Goal: Transaction & Acquisition: Purchase product/service

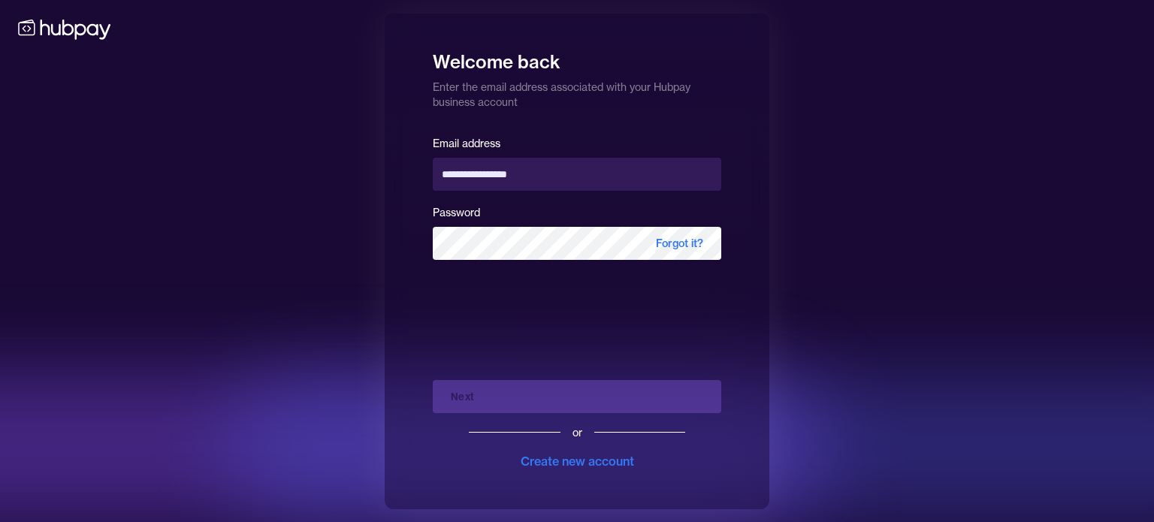
type input "**********"
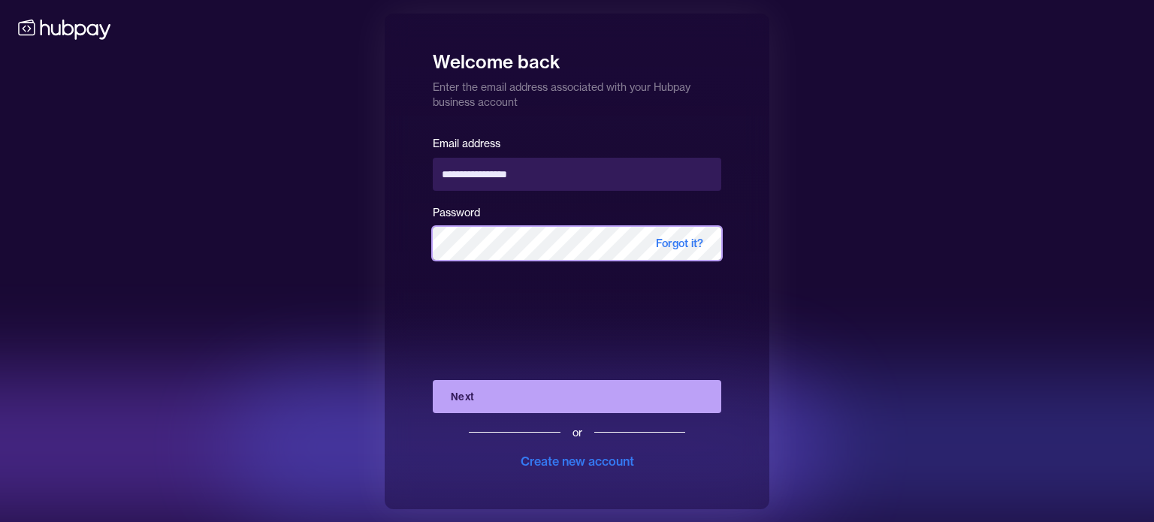
click at [433, 380] on button "Next" at bounding box center [577, 396] width 289 height 33
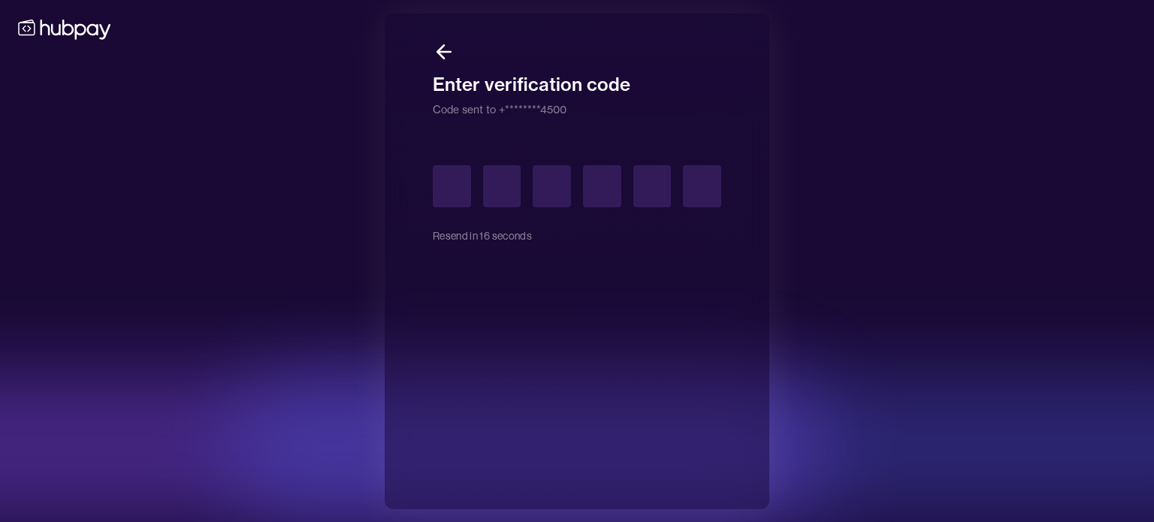
type input "*"
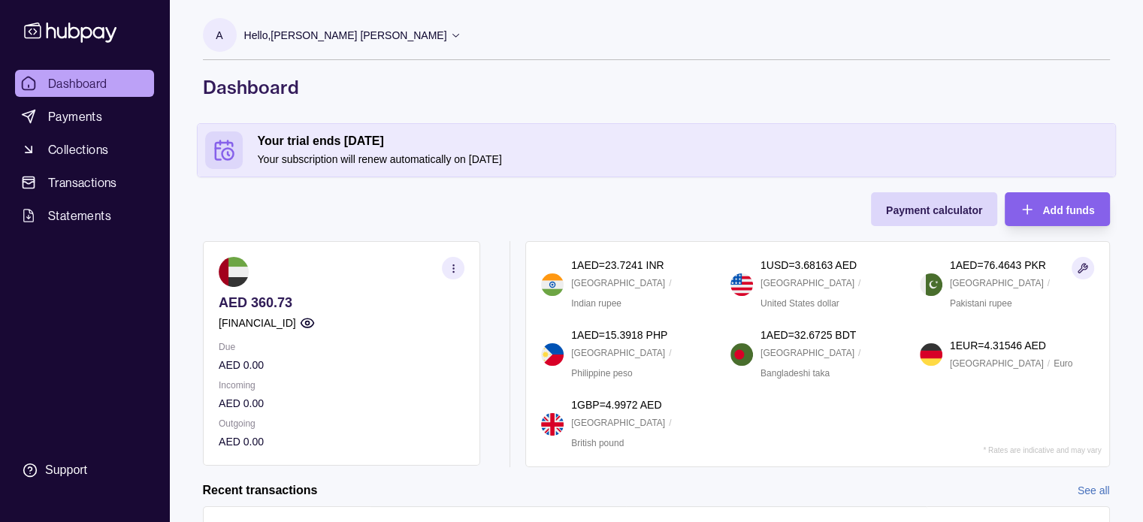
scroll to position [150, 0]
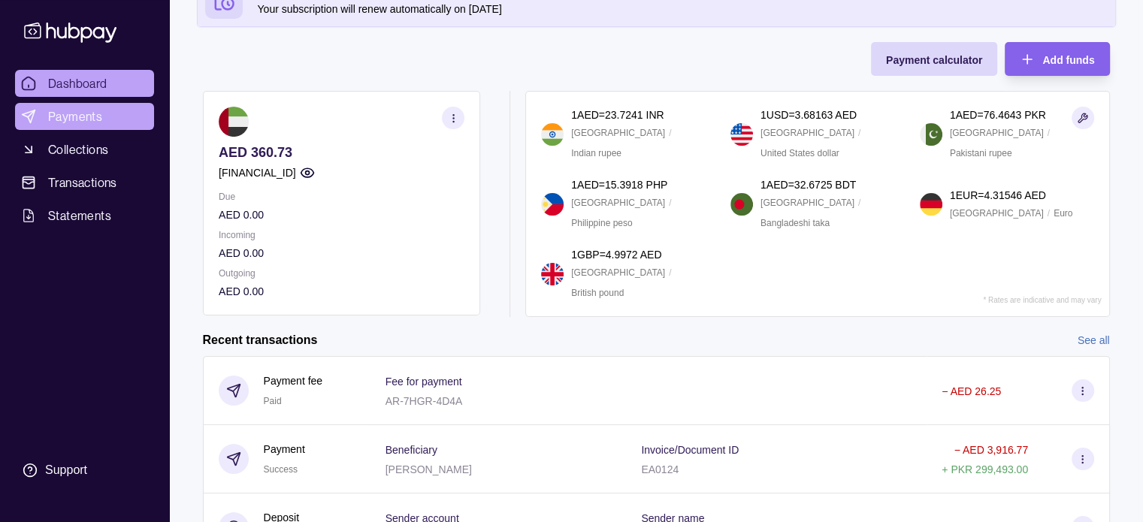
click at [77, 112] on span "Payments" at bounding box center [75, 116] width 54 height 18
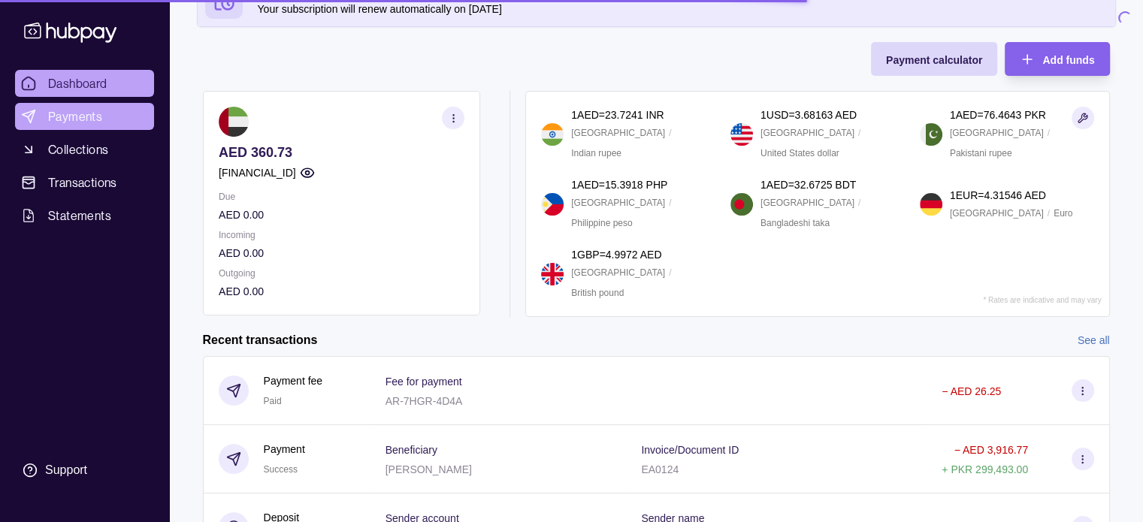
click at [77, 119] on span "Payments" at bounding box center [75, 116] width 54 height 18
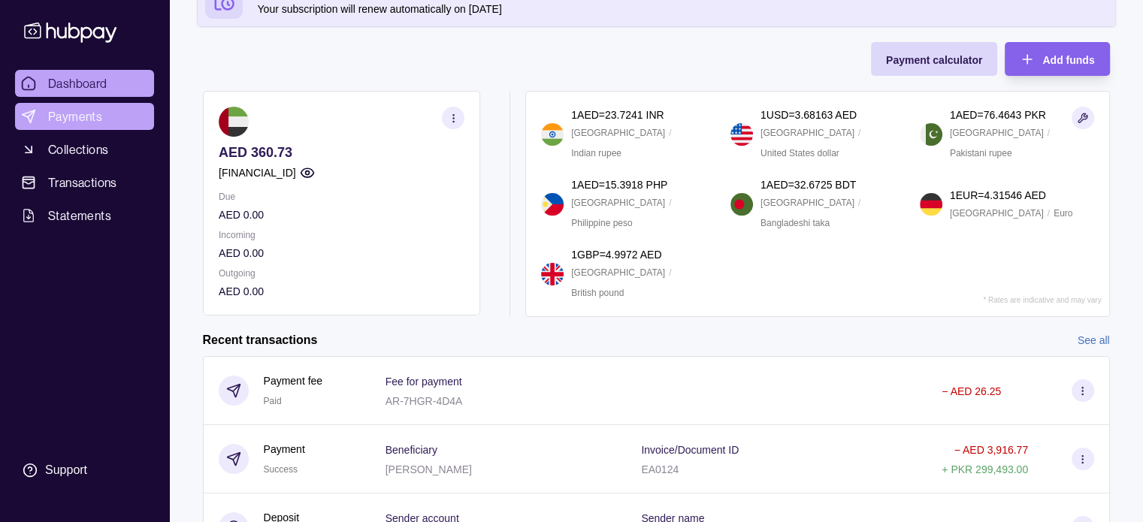
click at [68, 112] on span "Payments" at bounding box center [75, 116] width 54 height 18
click at [88, 112] on span "Payments" at bounding box center [75, 116] width 54 height 18
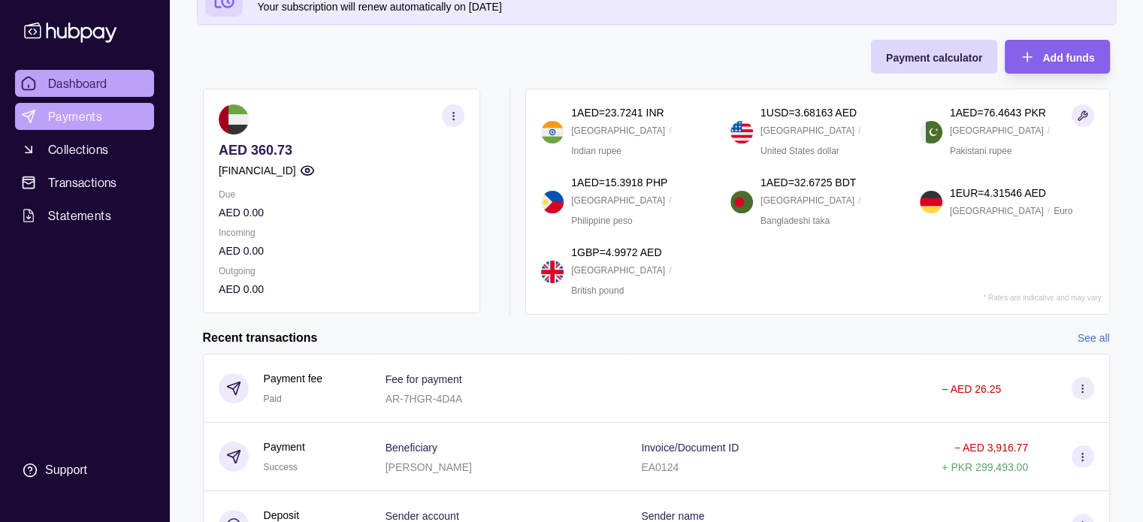
scroll to position [150, 0]
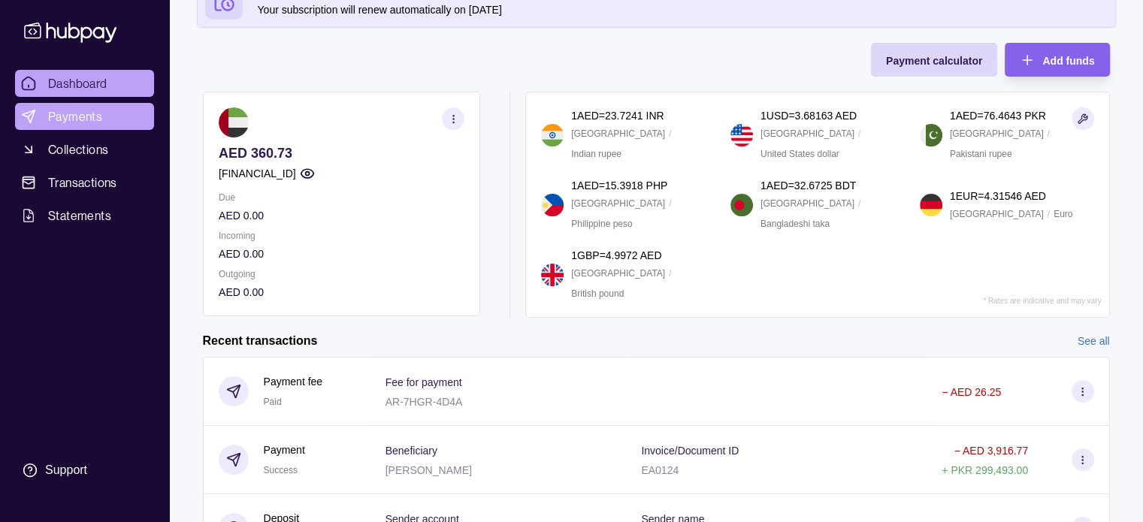
click at [42, 104] on link "Payments" at bounding box center [84, 116] width 139 height 27
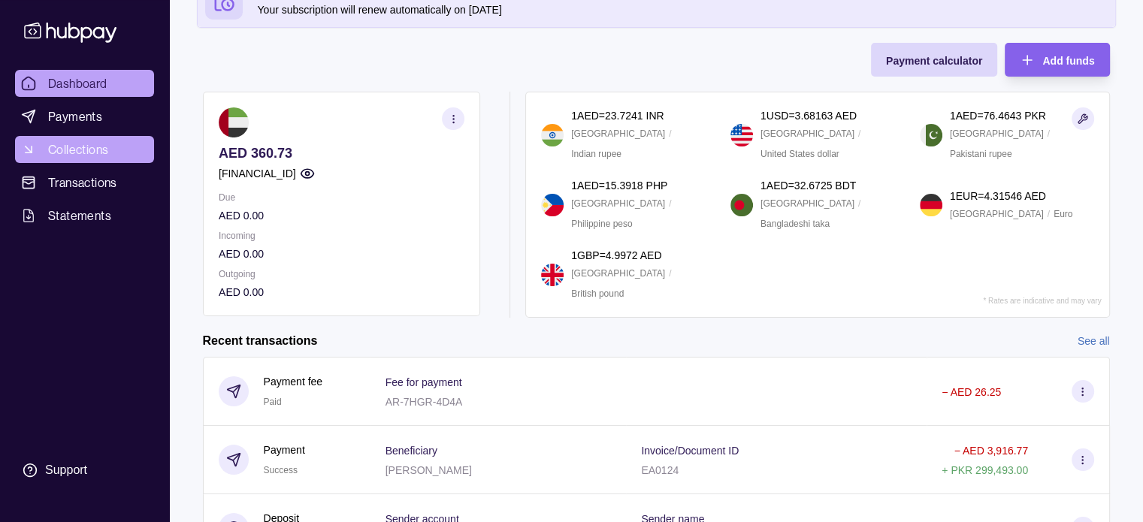
click at [85, 148] on span "Collections" at bounding box center [78, 150] width 60 height 18
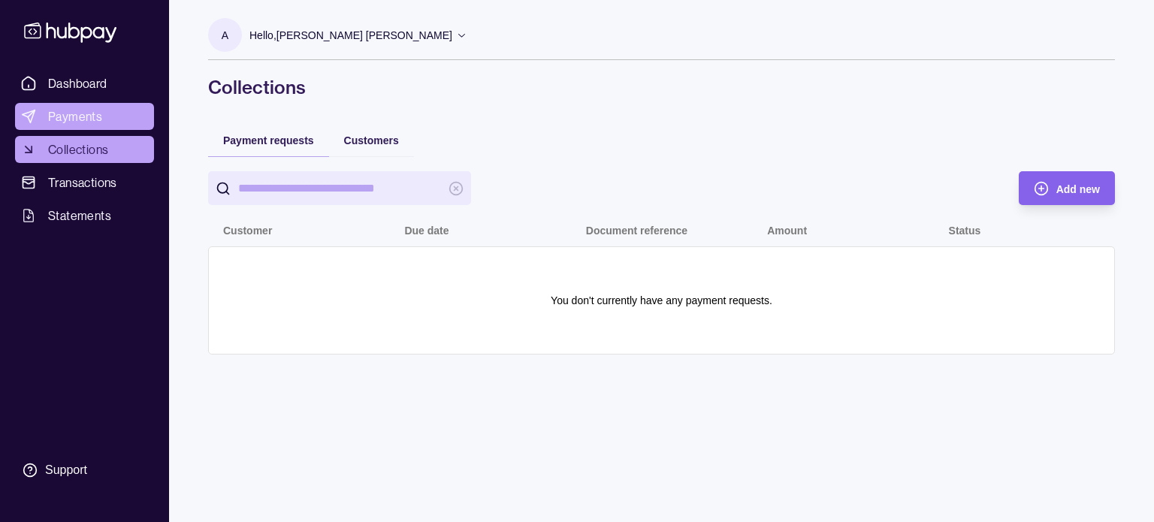
click at [83, 107] on span "Payments" at bounding box center [75, 116] width 54 height 18
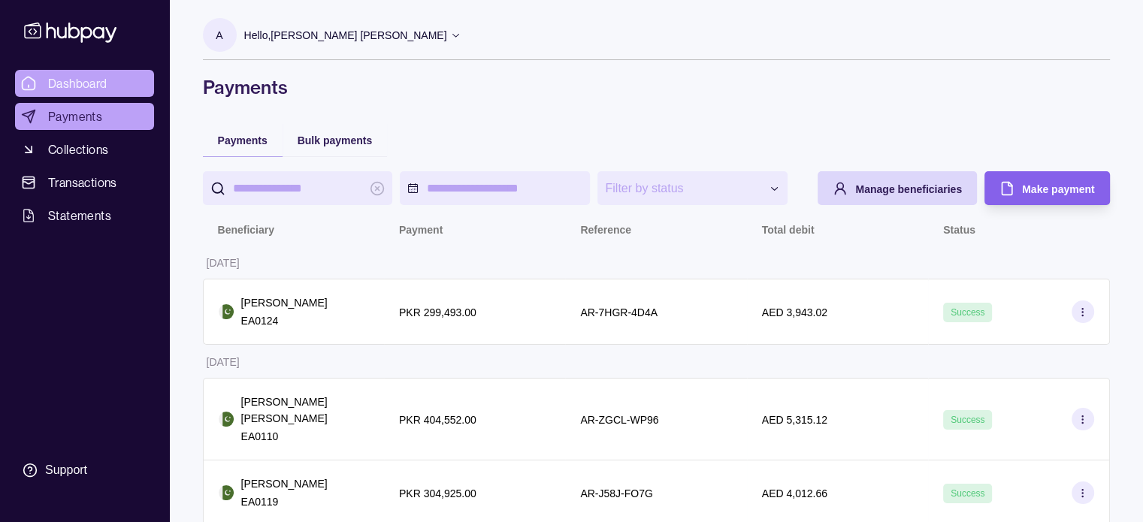
click at [93, 83] on span "Dashboard" at bounding box center [77, 83] width 59 height 18
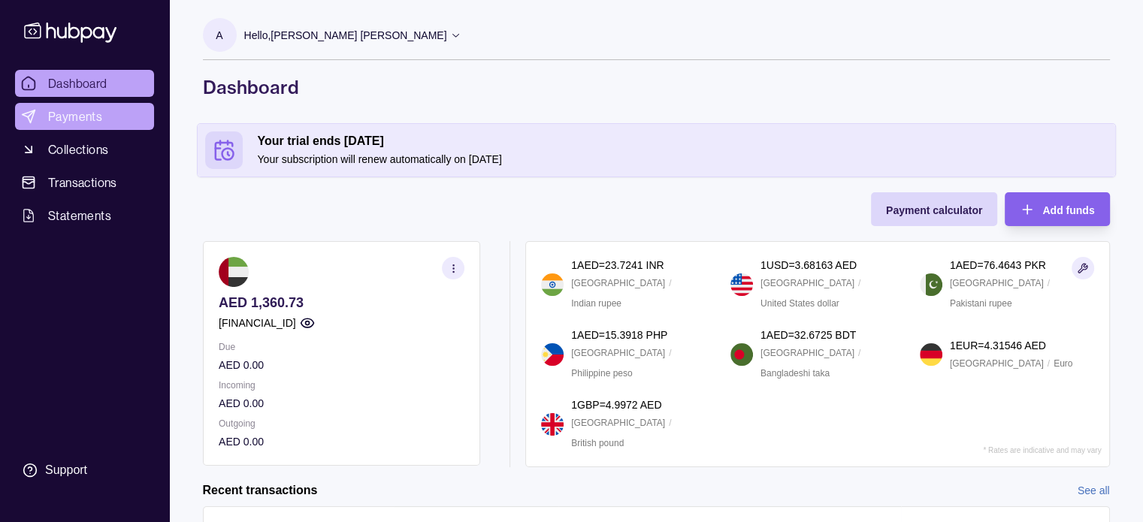
click at [73, 119] on span "Payments" at bounding box center [75, 116] width 54 height 18
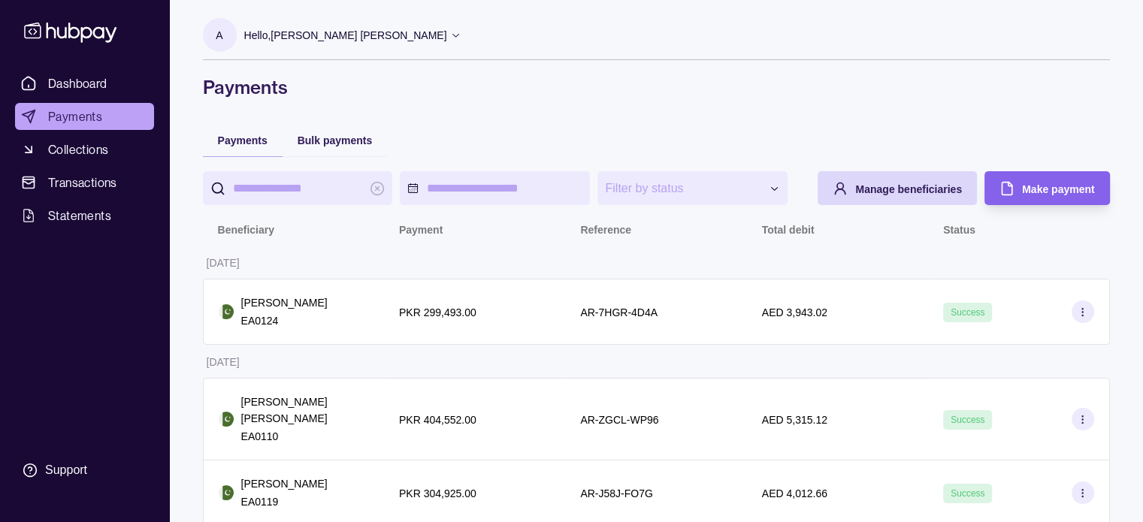
click at [836, 83] on h1 "Payments" at bounding box center [656, 87] width 907 height 24
click at [1045, 186] on span "Make payment" at bounding box center [1058, 189] width 72 height 12
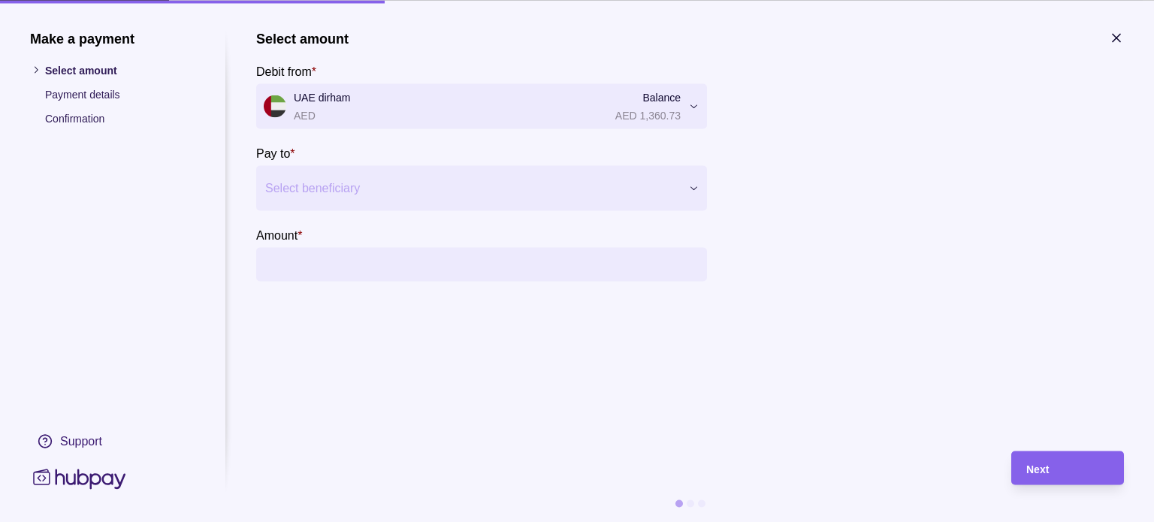
click at [1117, 35] on icon "button" at bounding box center [1116, 37] width 15 height 15
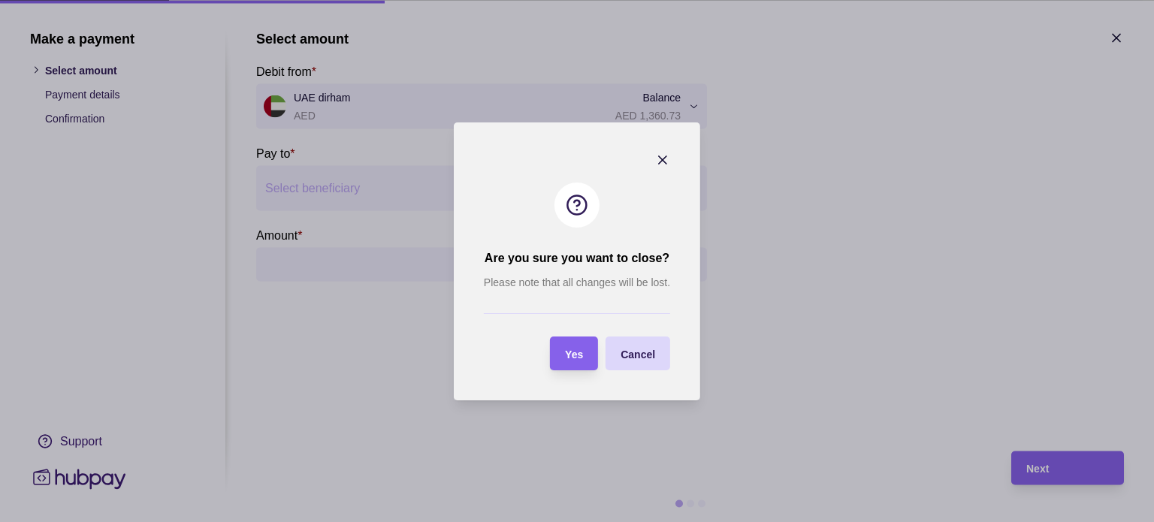
click at [671, 150] on section "Are you sure you want to close? Please note that all changes will be lost. Yes …" at bounding box center [577, 261] width 246 height 278
click at [660, 161] on icon "button" at bounding box center [662, 160] width 15 height 15
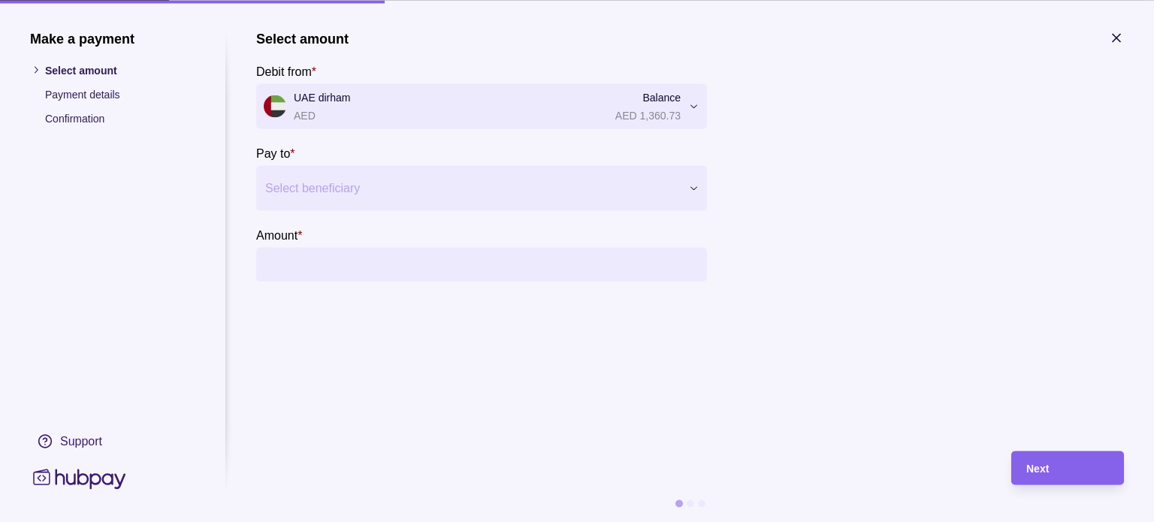
click at [390, 187] on div at bounding box center [472, 187] width 414 height 21
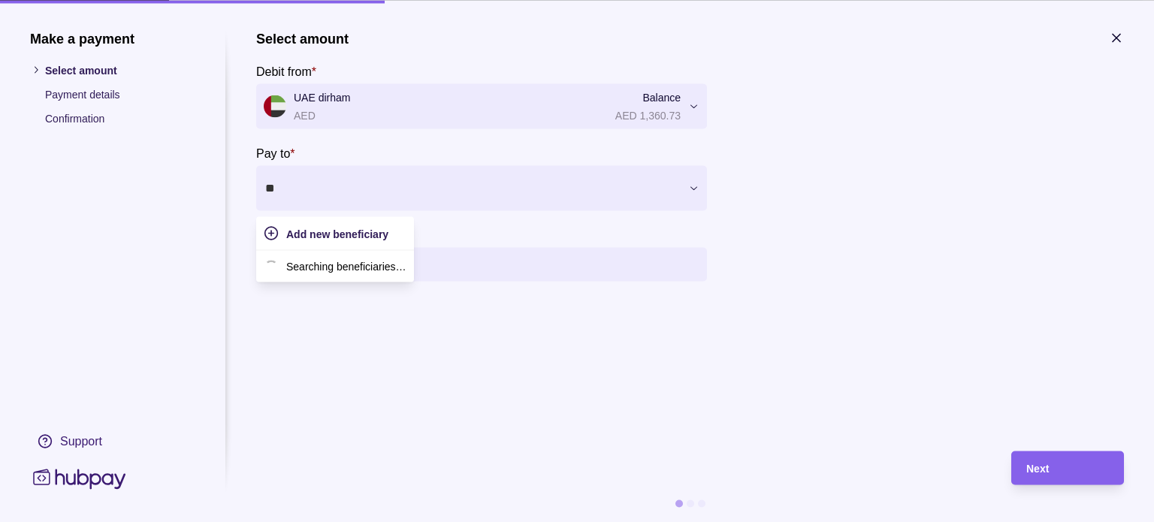
type input "***"
click at [382, 276] on p "[FINANCIAL_ID]" at bounding box center [338, 281] width 86 height 17
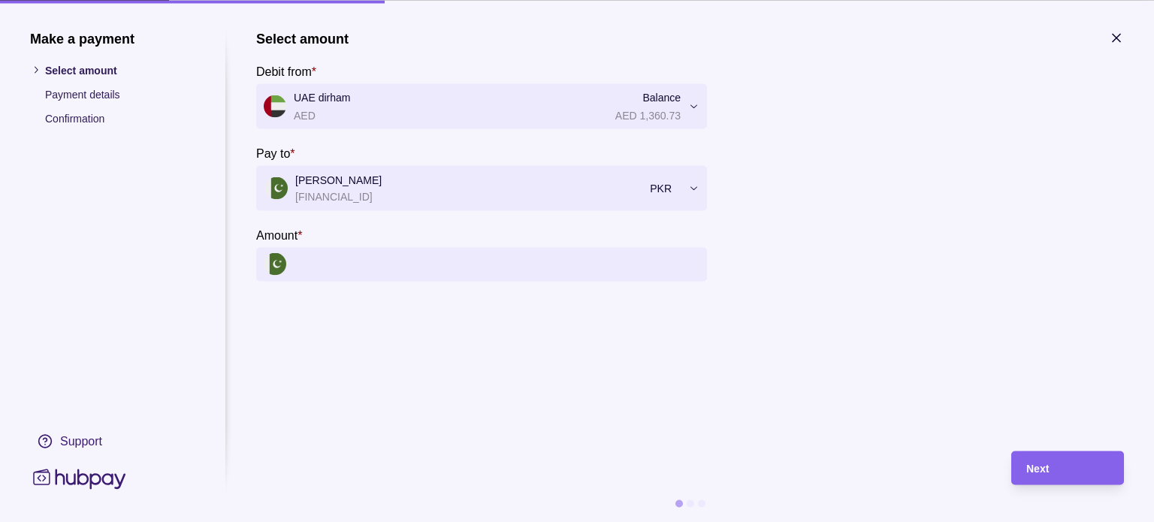
click at [331, 264] on input "Amount *" at bounding box center [497, 264] width 406 height 34
click at [360, 269] on input "Amount *" at bounding box center [497, 264] width 406 height 34
click at [1111, 38] on icon "button" at bounding box center [1116, 37] width 15 height 15
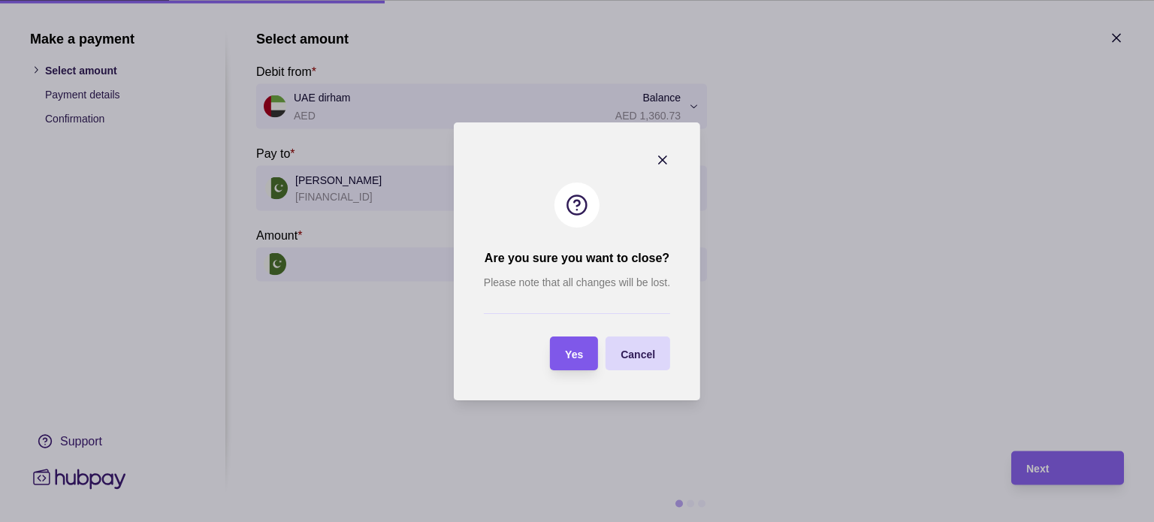
click at [565, 353] on span "Yes" at bounding box center [574, 354] width 18 height 12
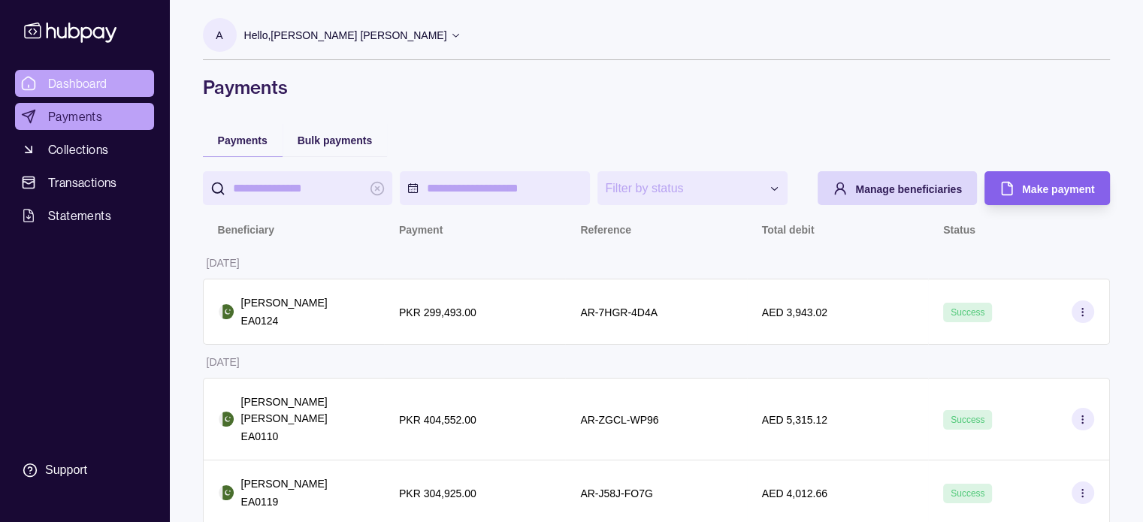
click at [63, 80] on span "Dashboard" at bounding box center [77, 83] width 59 height 18
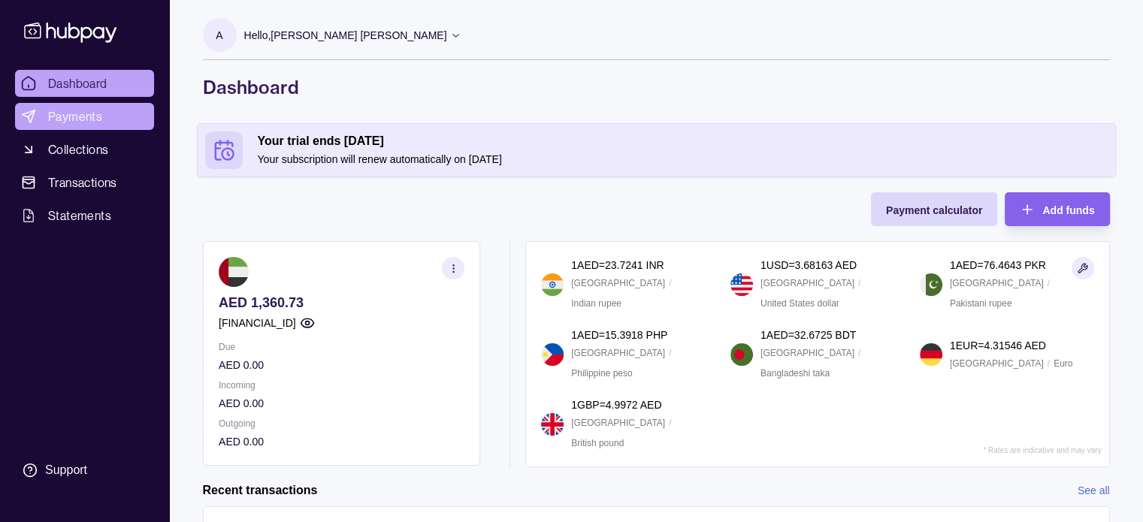
click at [71, 121] on span "Payments" at bounding box center [75, 116] width 54 height 18
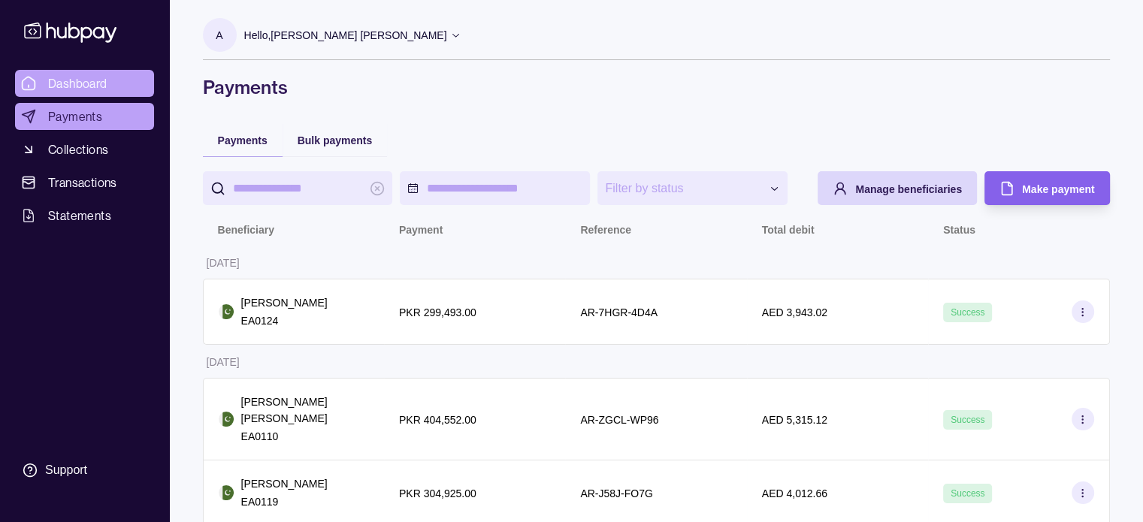
click at [96, 86] on span "Dashboard" at bounding box center [77, 83] width 59 height 18
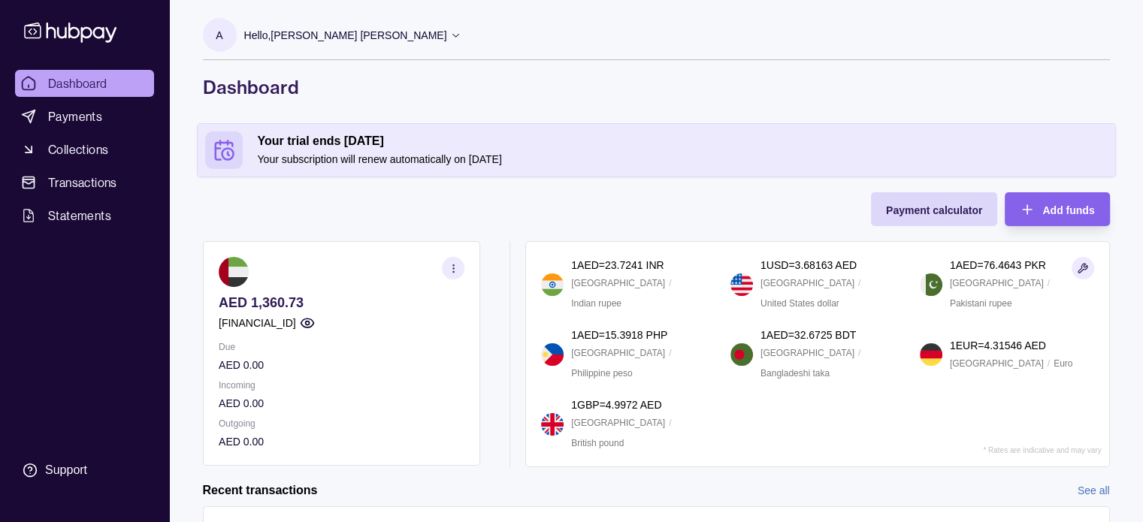
click at [334, 27] on p "Hello, [PERSON_NAME] [PERSON_NAME]" at bounding box center [345, 35] width 203 height 17
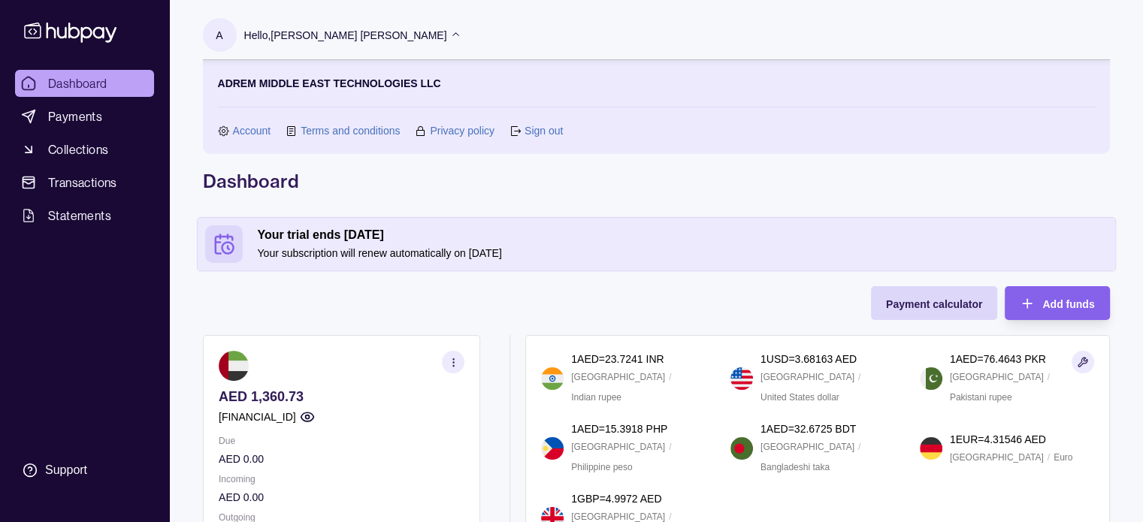
click at [548, 131] on link "Sign out" at bounding box center [543, 130] width 38 height 17
